Goal: Information Seeking & Learning: Learn about a topic

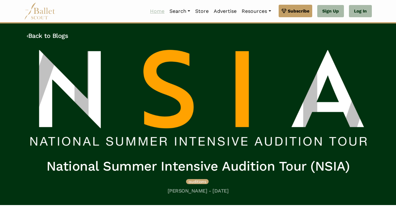
click at [156, 11] on link "Home" at bounding box center [156, 11] width 19 height 13
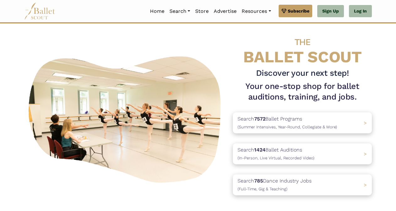
scroll to position [8, 0]
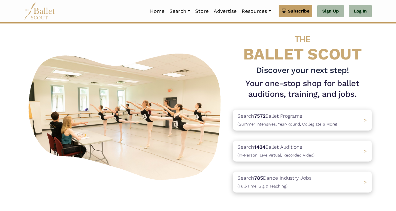
click at [363, 154] on div "Search 1424 Ballet Auditions (In-Person, Live Virtual, Recorded Video) >" at bounding box center [302, 151] width 139 height 21
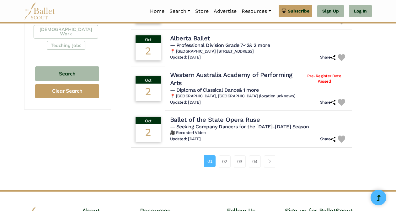
scroll to position [477, 0]
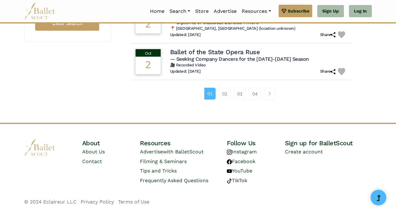
click at [243, 99] on link "03" at bounding box center [240, 94] width 12 height 13
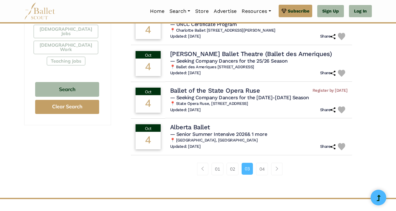
scroll to position [394, 0]
click at [277, 169] on span "Page navigation example" at bounding box center [276, 168] width 4 height 4
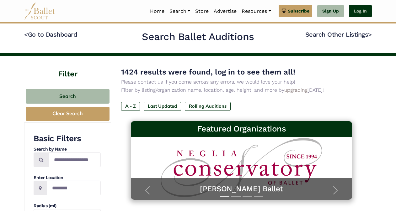
click at [361, 11] on link "Log In" at bounding box center [360, 11] width 23 height 13
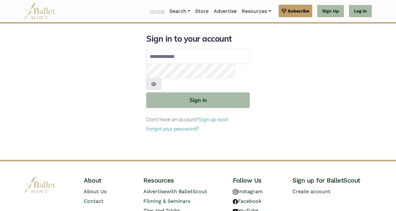
click at [155, 12] on link "Home" at bounding box center [156, 11] width 19 height 13
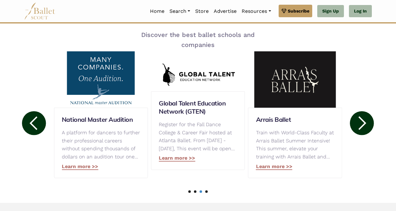
scroll to position [328, 0]
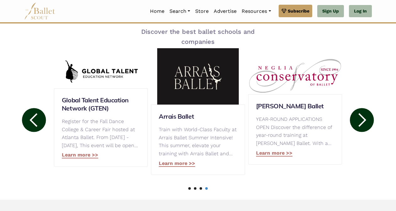
click at [37, 120] on circle at bounding box center [34, 120] width 24 height 24
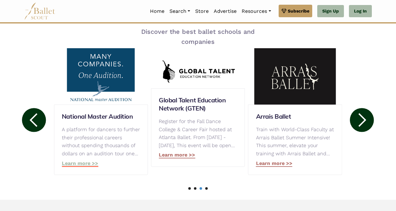
click at [75, 164] on link "Learn more >>" at bounding box center [80, 164] width 36 height 7
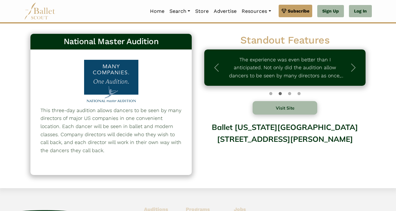
click at [121, 81] on div at bounding box center [110, 82] width 65 height 45
click at [111, 84] on div at bounding box center [110, 82] width 65 height 45
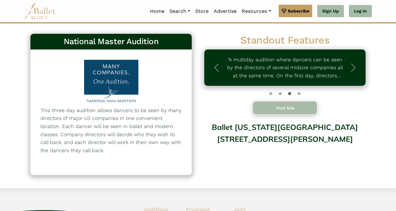
click at [281, 112] on button "Visit Site" at bounding box center [284, 107] width 65 height 13
